Goal: Task Accomplishment & Management: Manage account settings

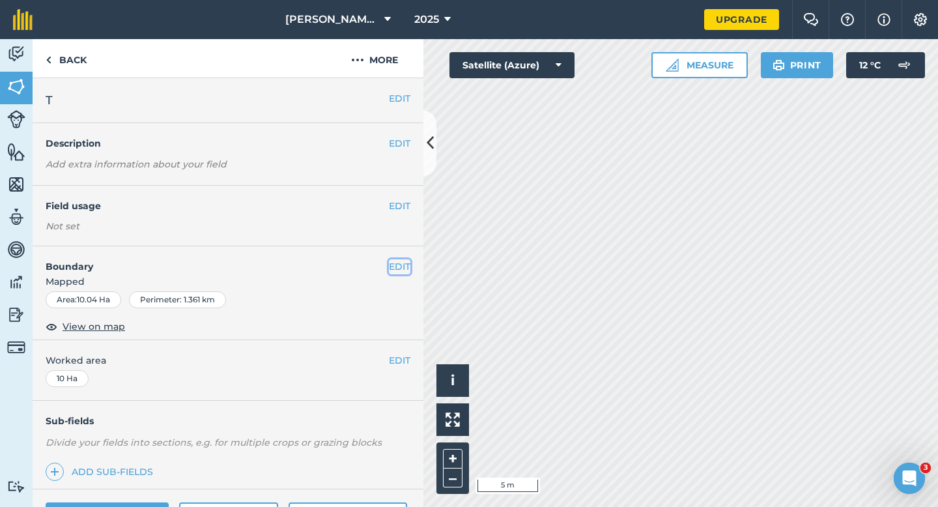
click at [401, 266] on button "EDIT" at bounding box center [400, 266] width 22 height 14
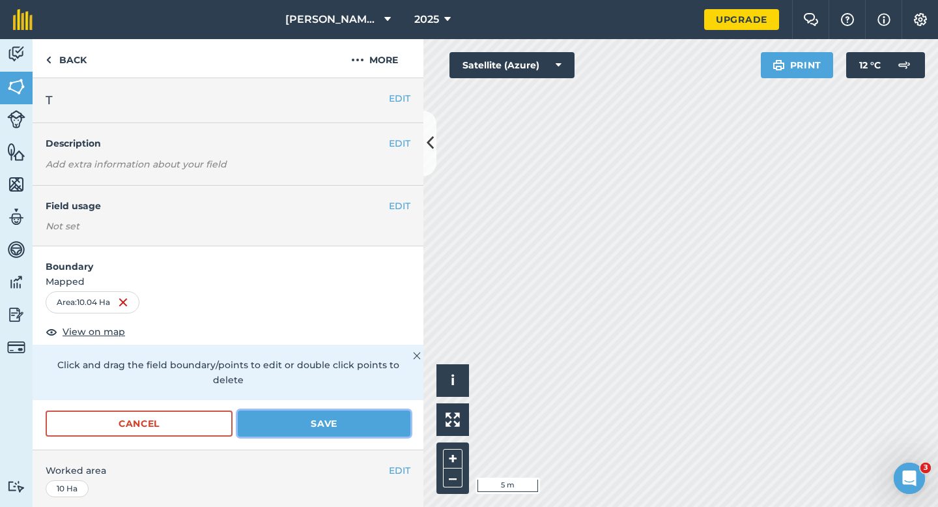
click at [378, 412] on button "Save" at bounding box center [324, 423] width 173 height 26
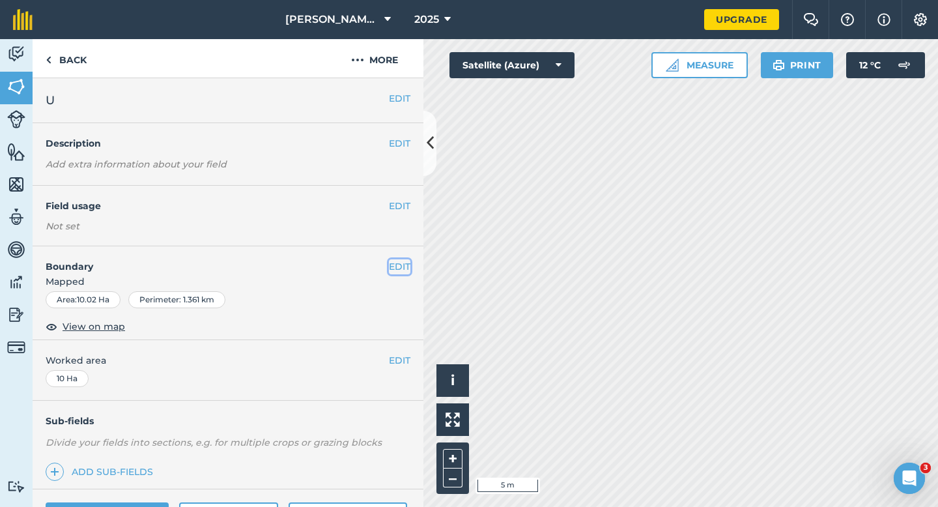
click at [400, 261] on button "EDIT" at bounding box center [400, 266] width 22 height 14
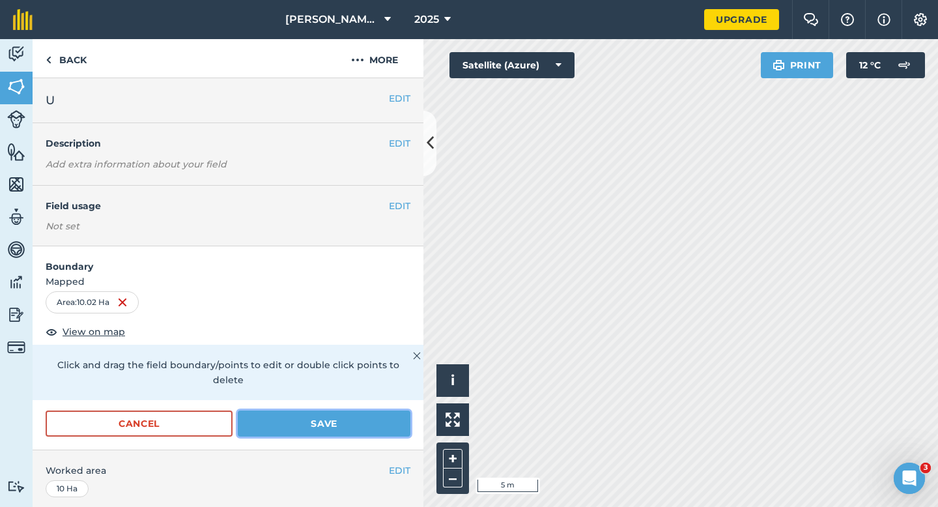
click at [365, 410] on button "Save" at bounding box center [324, 423] width 173 height 26
